Goal: Book appointment/travel/reservation

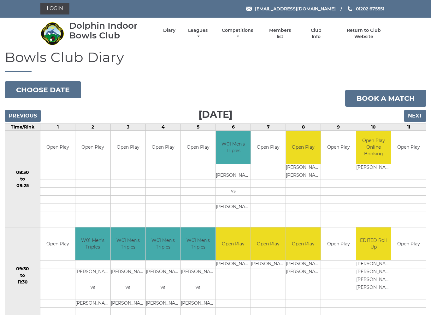
click at [209, 31] on li "Leagues Club leagues - Winter 2025/2026 Club leagues - Summer 2025 Club leagues…" at bounding box center [192, 33] width 34 height 19
click at [209, 32] on link "Leagues" at bounding box center [197, 33] width 23 height 12
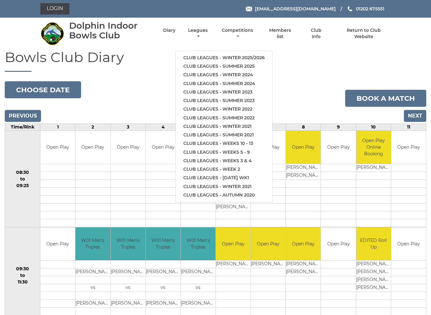
click at [232, 54] on link "Club leagues - Winter 2025/2026" at bounding box center [224, 58] width 97 height 9
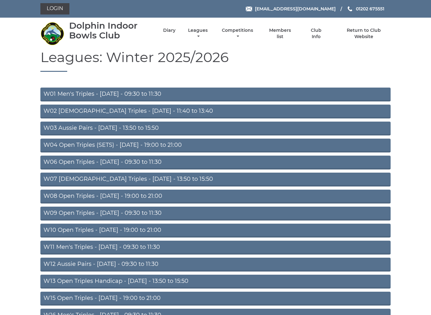
click at [150, 97] on link "W01 Men's Triples - Monday - 09:30 to 11:30" at bounding box center [215, 95] width 350 height 14
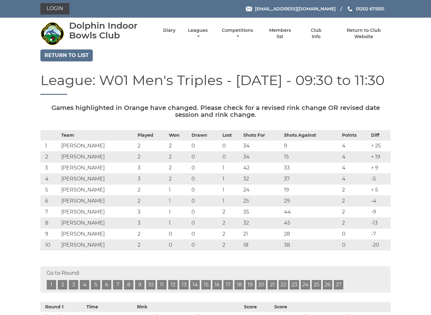
click at [175, 33] on link "Diary" at bounding box center [169, 30] width 12 height 6
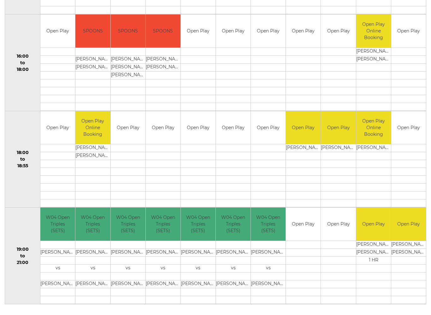
scroll to position [508, 0]
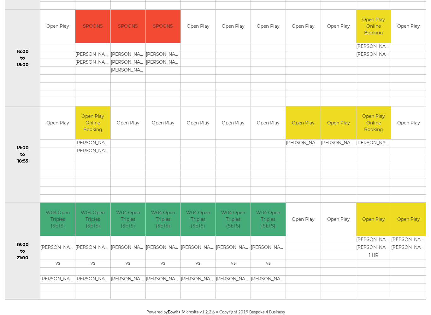
click at [419, 133] on td "Open Play" at bounding box center [408, 123] width 35 height 33
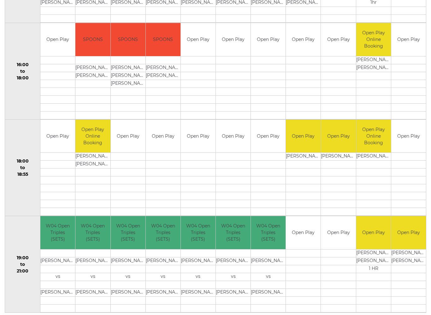
scroll to position [494, 0]
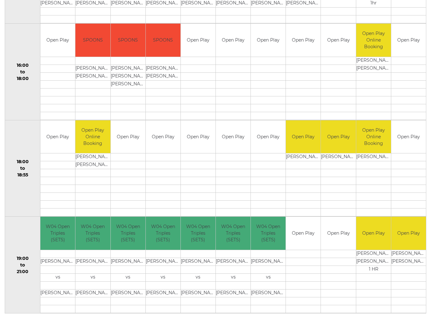
click at [418, 122] on td "Open Play" at bounding box center [408, 136] width 35 height 33
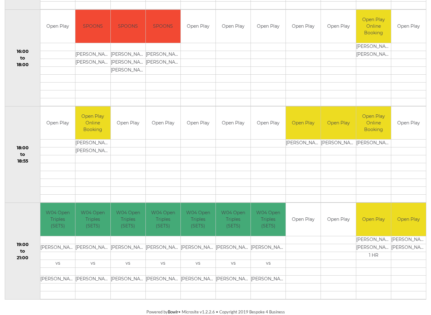
click at [417, 130] on td "Open Play" at bounding box center [408, 123] width 35 height 33
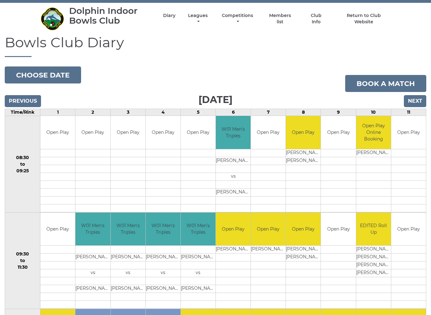
scroll to position [0, 0]
